Goal: Find contact information: Find contact information

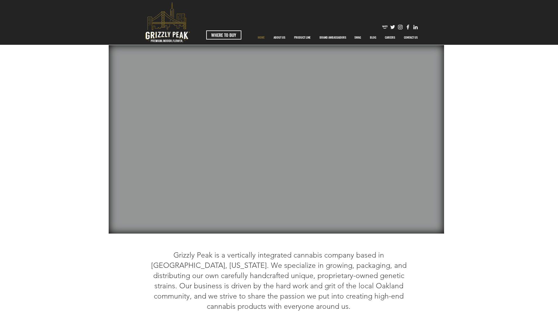
click at [8, 129] on img "main content" at bounding box center [279, 139] width 558 height 189
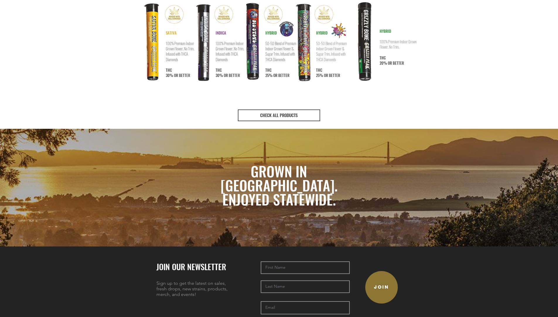
scroll to position [1247, 0]
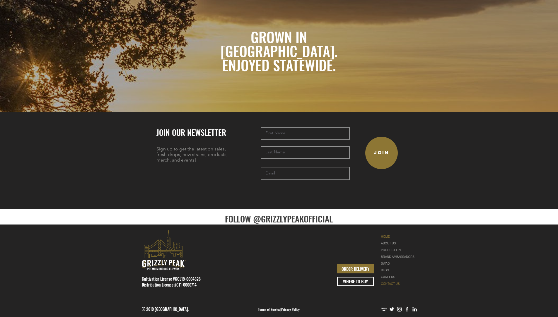
click at [391, 280] on link "CONTACT US" at bounding box center [399, 283] width 37 height 7
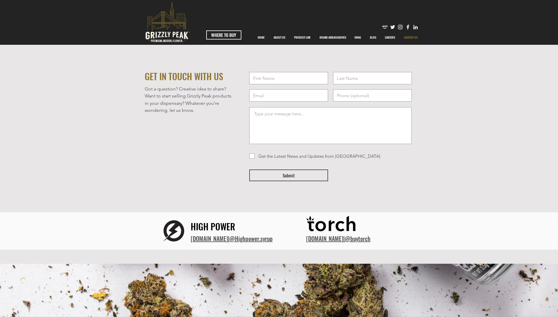
click at [408, 26] on img "Facebook" at bounding box center [408, 27] width 6 height 6
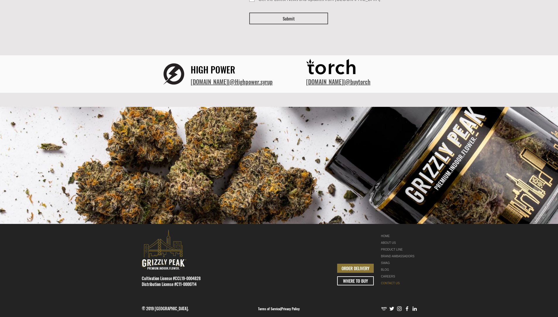
scroll to position [162, 0]
